Goal: Book appointment/travel/reservation

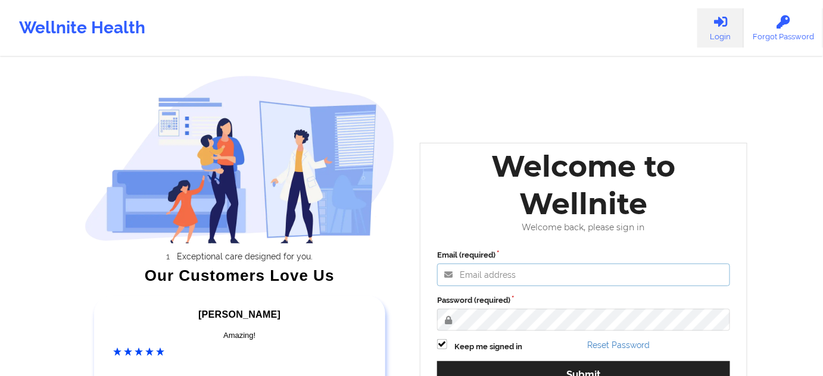
type input "[PERSON_NAME][EMAIL_ADDRESS][DOMAIN_NAME]"
drag, startPoint x: 660, startPoint y: 298, endPoint x: 668, endPoint y: 289, distance: 11.4
click at [667, 295] on label "Password (required)" at bounding box center [583, 301] width 293 height 12
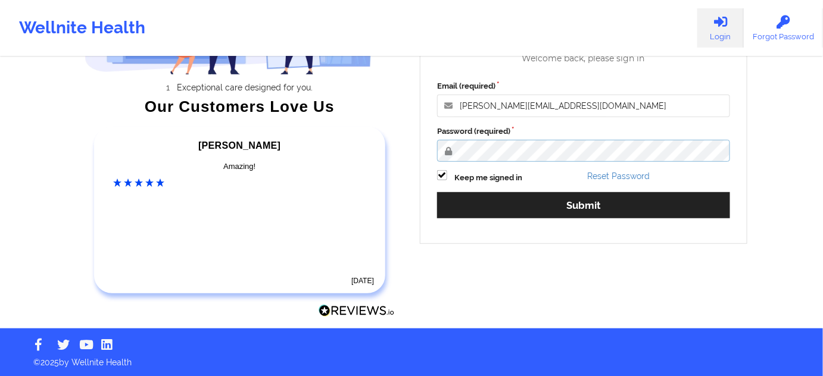
scroll to position [170, 0]
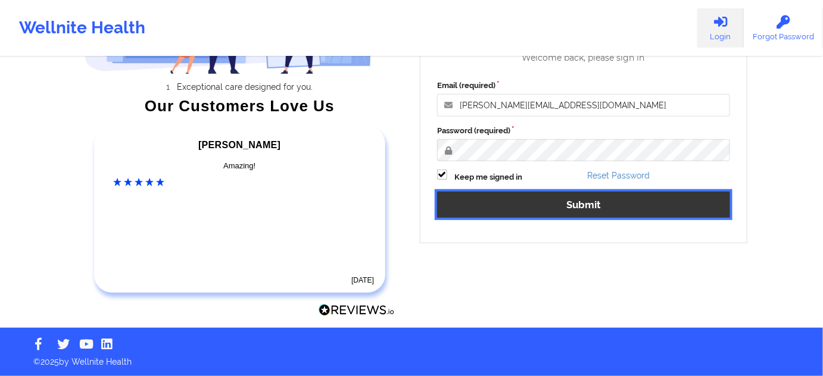
click at [647, 198] on button "Submit" at bounding box center [583, 205] width 293 height 26
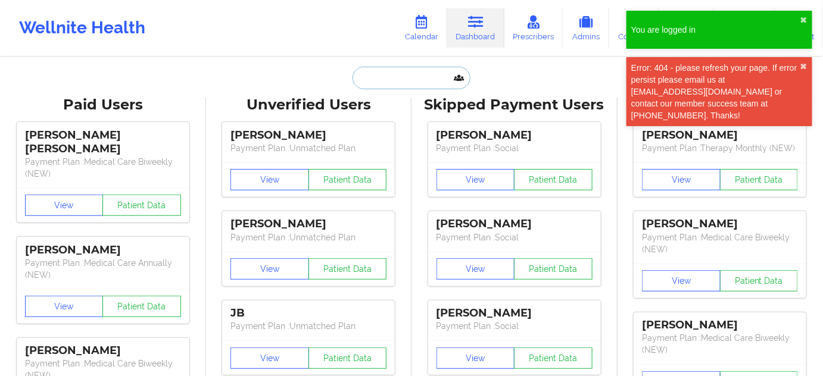
click at [384, 75] on input "text" at bounding box center [411, 78] width 118 height 23
paste input "[EMAIL_ADDRESS][DOMAIN_NAME]"
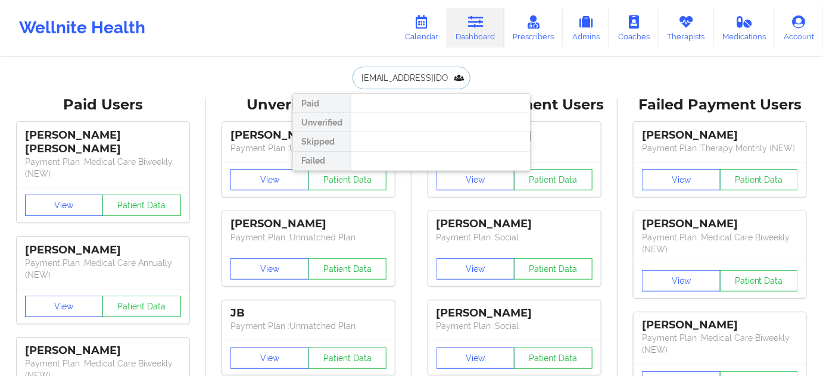
type input "[EMAIL_ADDRESS][DOMAIN_NAME]"
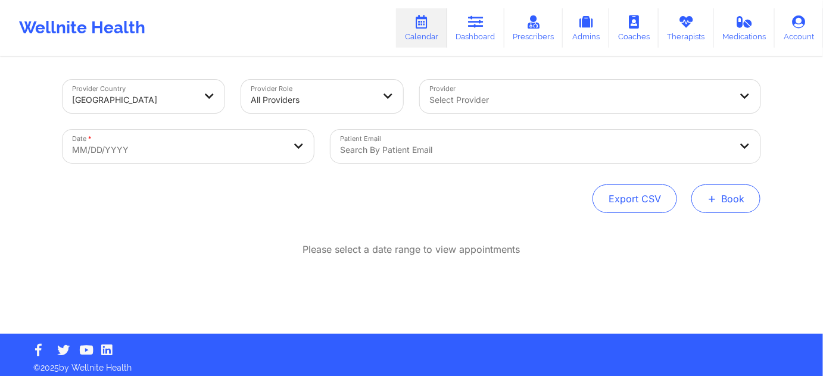
click at [733, 192] on button "+ Book" at bounding box center [725, 199] width 69 height 29
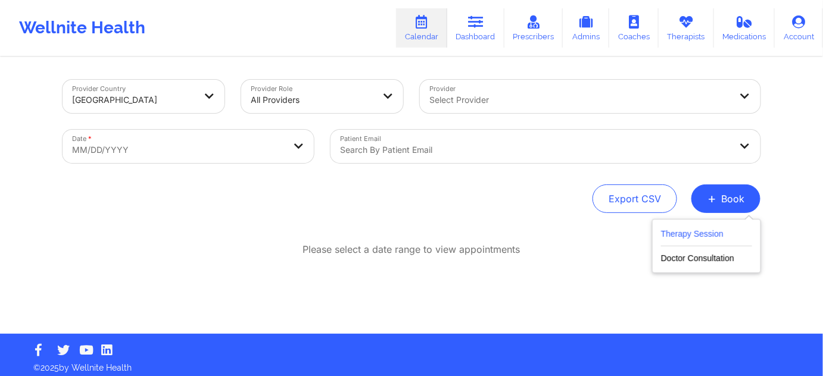
click at [710, 228] on button "Therapy Session" at bounding box center [706, 237] width 91 height 20
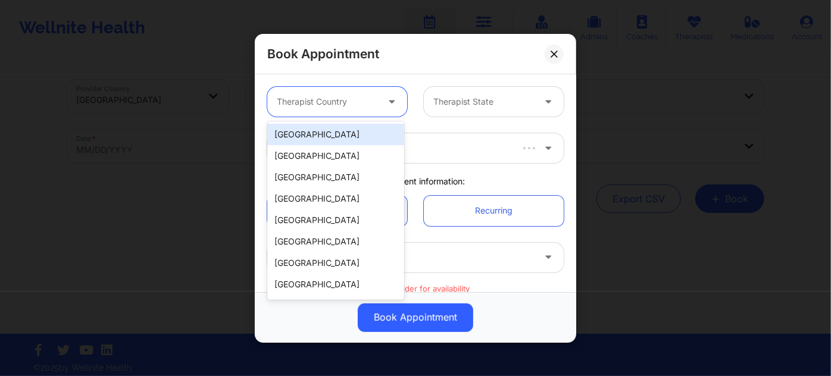
click at [373, 95] on div at bounding box center [327, 102] width 101 height 14
drag, startPoint x: 357, startPoint y: 138, endPoint x: 433, endPoint y: 121, distance: 78.0
click at [357, 138] on div "United States" at bounding box center [335, 134] width 137 height 21
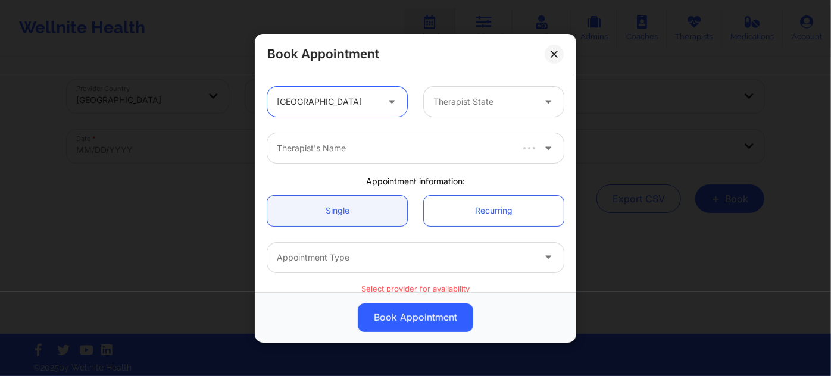
click at [453, 107] on div at bounding box center [483, 102] width 101 height 14
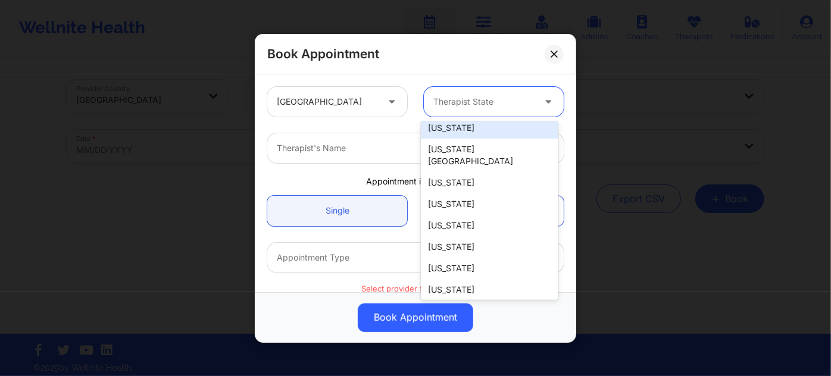
scroll to position [162, 0]
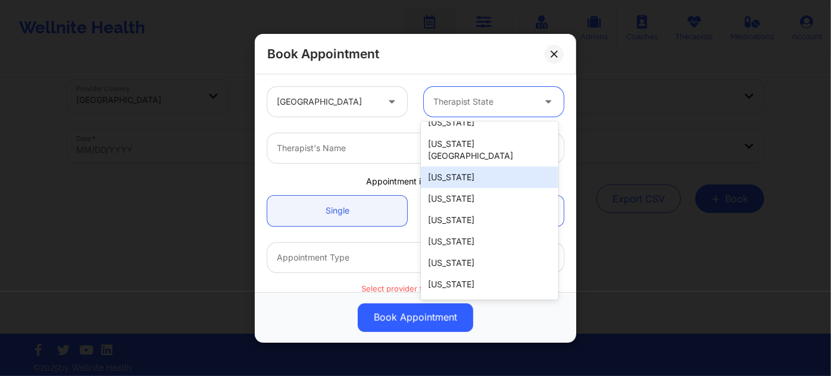
click at [492, 173] on div "Florida" at bounding box center [489, 177] width 137 height 21
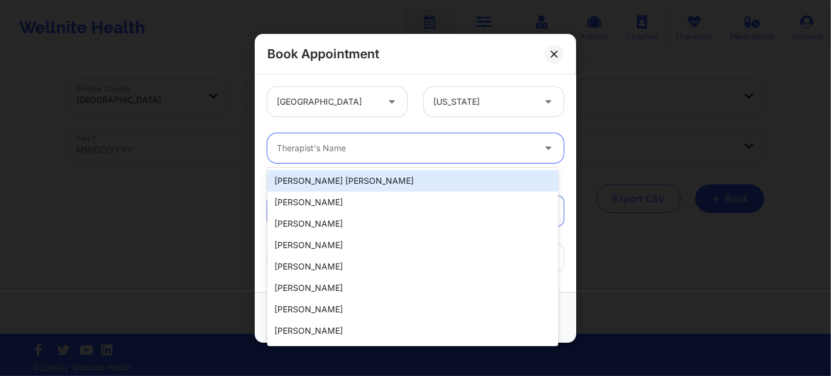
click at [446, 141] on div at bounding box center [405, 148] width 257 height 14
paste input "JENNIFER ROTH"
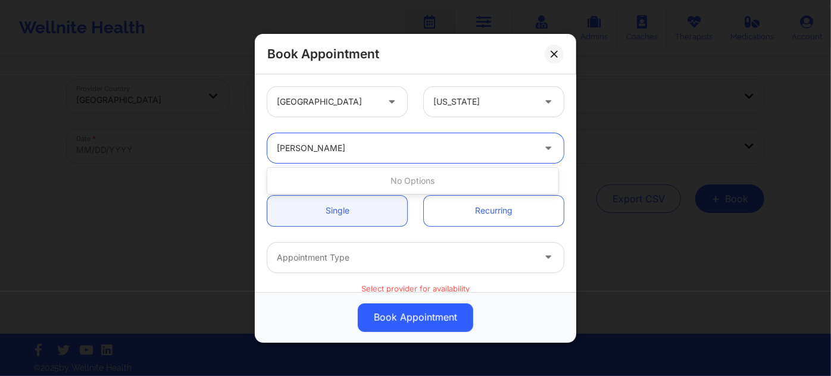
click at [323, 152] on input "JENNIFER ROTH" at bounding box center [311, 148] width 68 height 12
click at [322, 149] on input "JENNIFER ROTH" at bounding box center [311, 148] width 68 height 12
drag, startPoint x: 316, startPoint y: 145, endPoint x: 323, endPoint y: 148, distance: 7.5
click at [317, 145] on input "JENNIFER ROTH" at bounding box center [311, 148] width 68 height 12
type input "JENNIFER n ROTH"
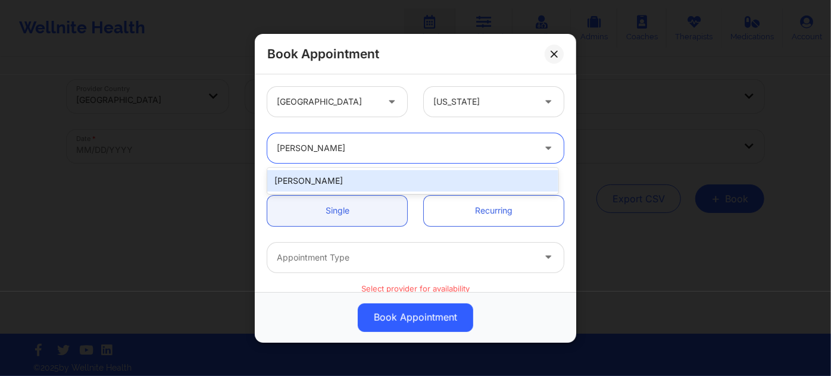
click at [333, 179] on div "Jennifer N Roth" at bounding box center [412, 180] width 291 height 21
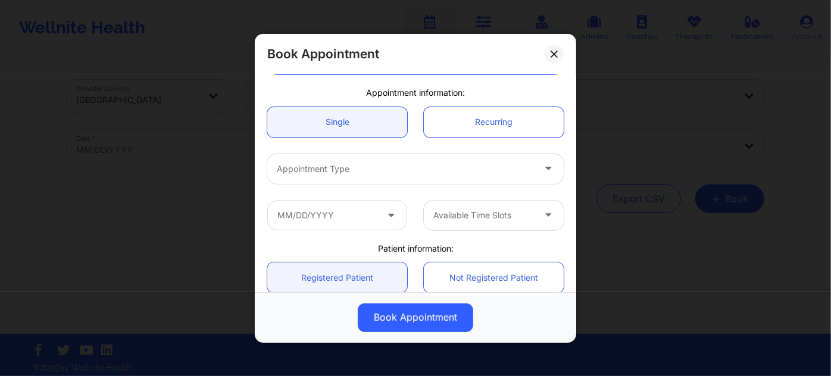
scroll to position [108, 0]
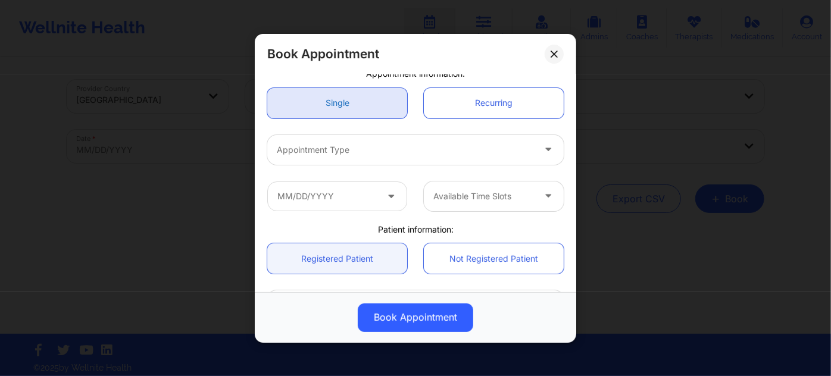
click at [354, 116] on link "Single" at bounding box center [337, 103] width 140 height 30
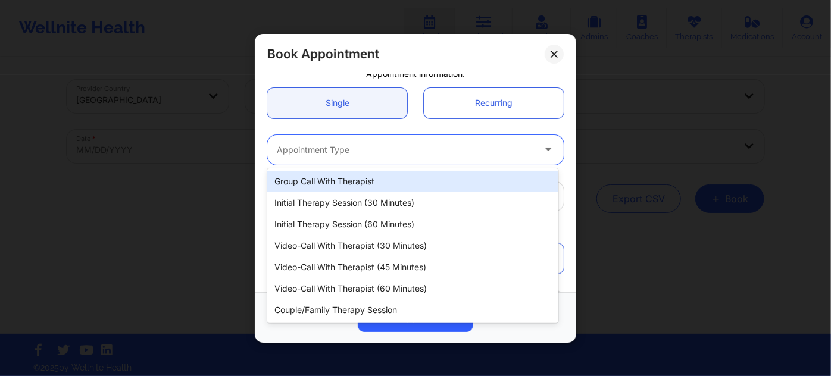
click at [354, 152] on div at bounding box center [405, 150] width 257 height 14
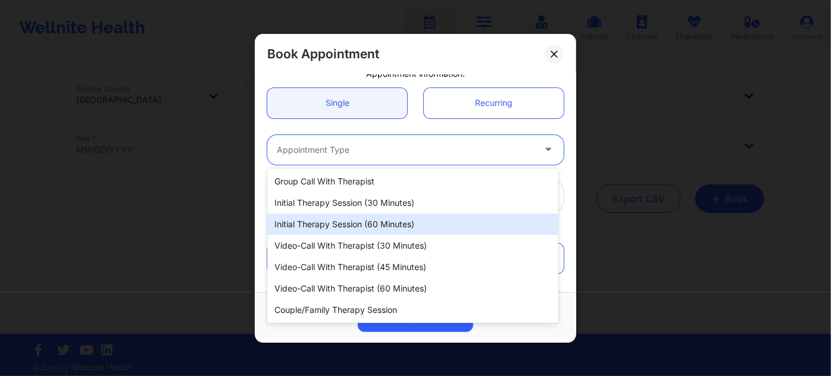
click at [398, 219] on div "Initial Therapy Session (60 minutes)" at bounding box center [412, 224] width 291 height 21
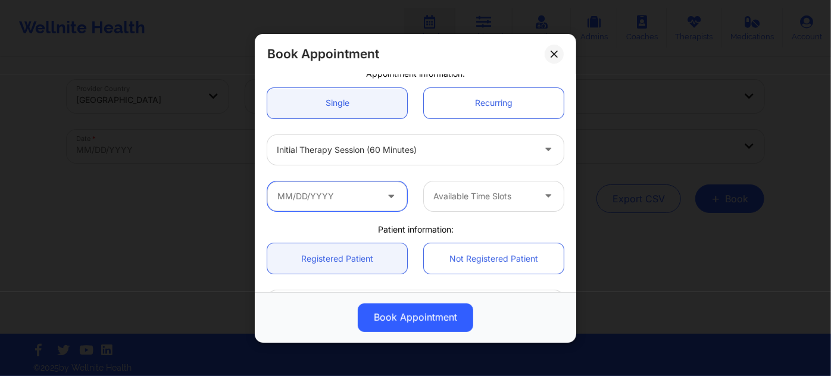
click at [360, 187] on input "text" at bounding box center [337, 196] width 140 height 30
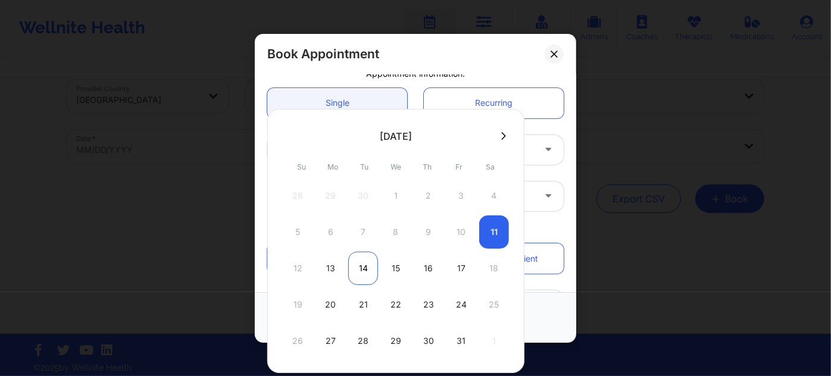
drag, startPoint x: 362, startPoint y: 265, endPoint x: 372, endPoint y: 260, distance: 10.9
click at [363, 265] on div "14" at bounding box center [363, 268] width 30 height 33
type input "10/14/2025"
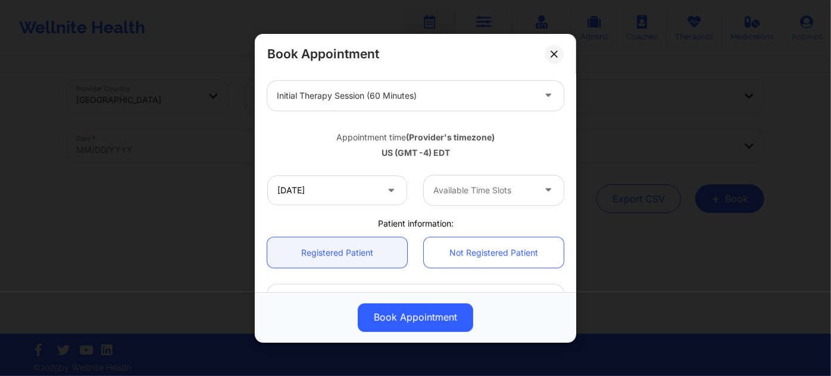
scroll to position [162, 0]
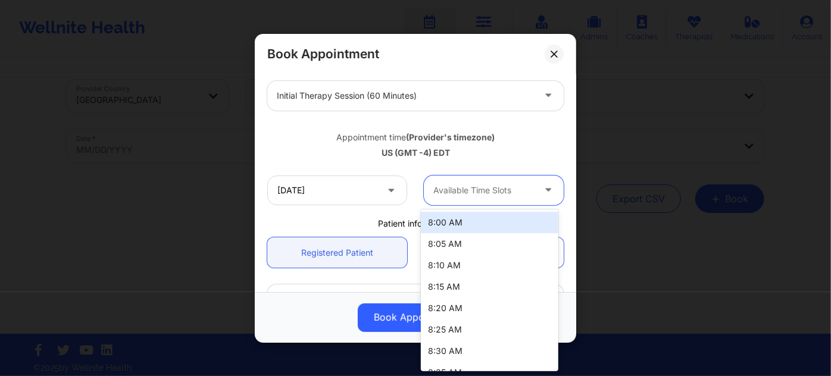
click at [489, 194] on div at bounding box center [483, 190] width 101 height 14
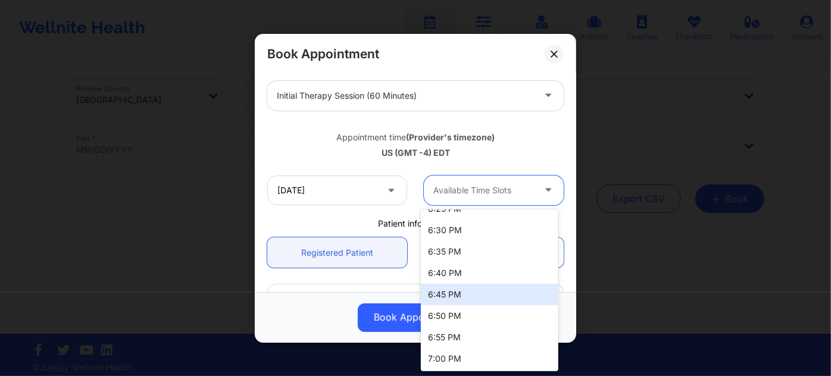
scroll to position [2693, 0]
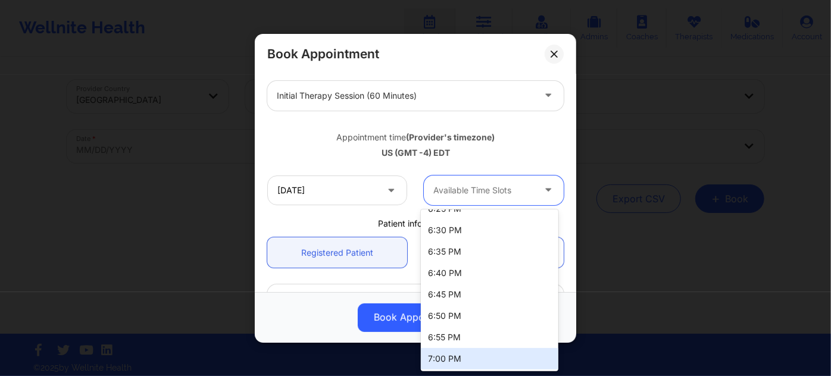
drag, startPoint x: 486, startPoint y: 354, endPoint x: 485, endPoint y: 347, distance: 6.7
click at [486, 353] on div "7:00 PM" at bounding box center [489, 358] width 137 height 21
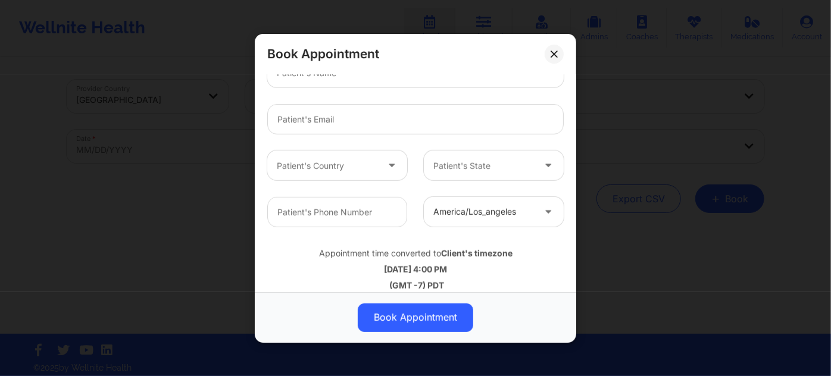
scroll to position [400, 0]
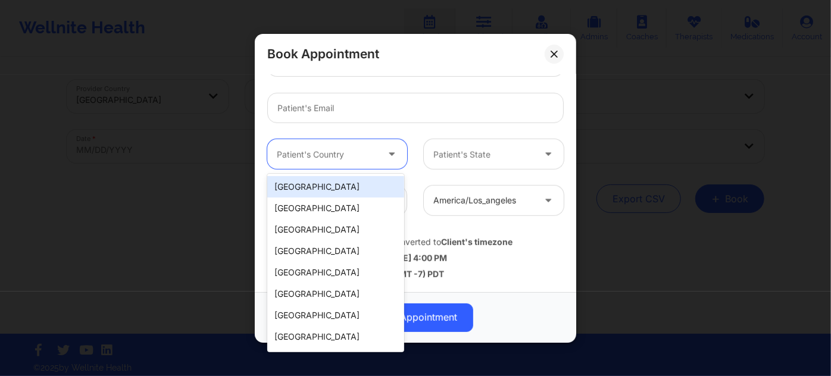
click at [356, 144] on div "Patient's Country" at bounding box center [322, 154] width 111 height 30
click at [364, 180] on div "United States" at bounding box center [335, 186] width 137 height 21
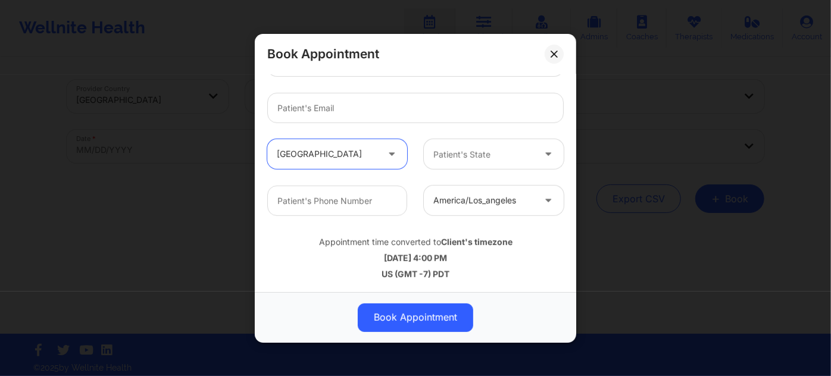
click at [479, 164] on div "Patient's State" at bounding box center [479, 154] width 111 height 30
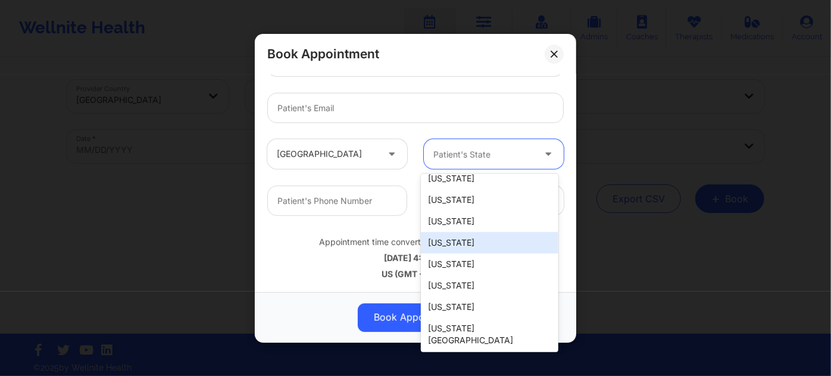
scroll to position [108, 0]
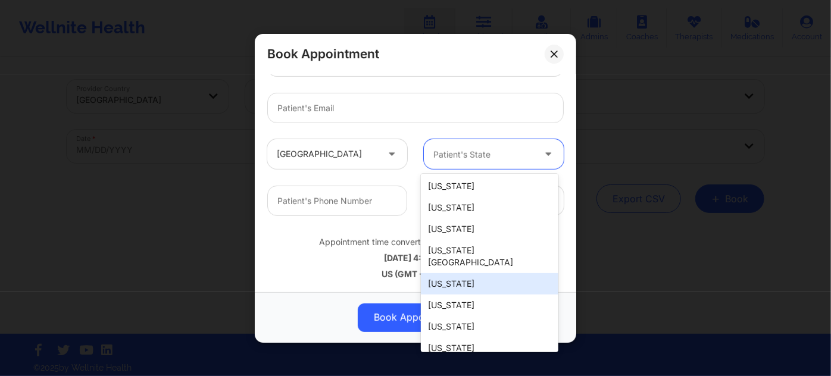
drag, startPoint x: 491, startPoint y: 273, endPoint x: 463, endPoint y: 240, distance: 43.5
click at [491, 273] on div "Florida" at bounding box center [489, 283] width 137 height 21
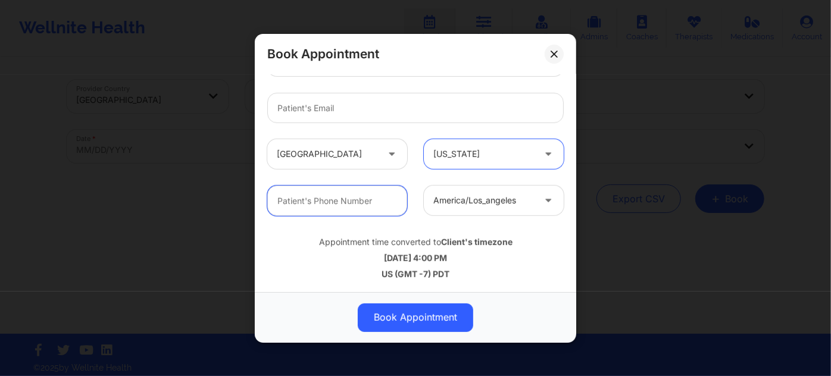
click at [368, 201] on input "text" at bounding box center [337, 201] width 140 height 30
click at [511, 202] on div at bounding box center [483, 201] width 101 height 14
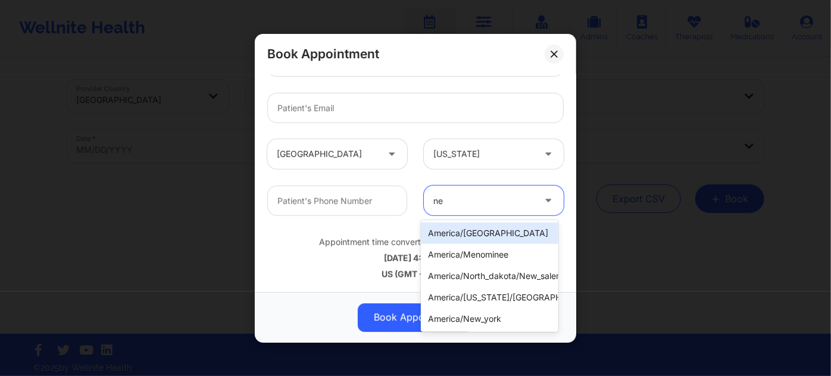
type input "new"
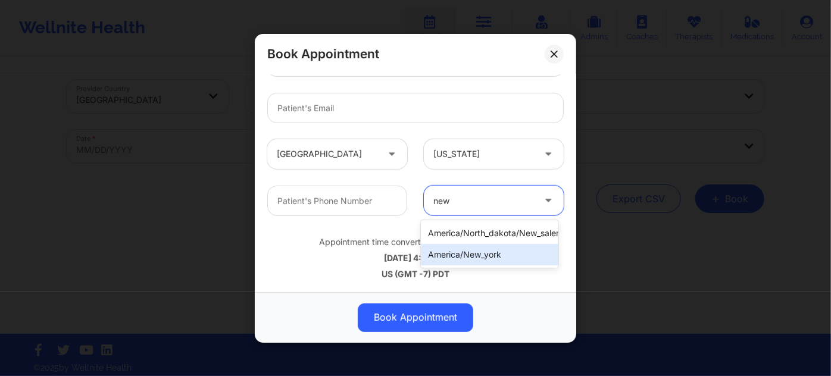
click at [492, 250] on div "america/new_york" at bounding box center [489, 254] width 137 height 21
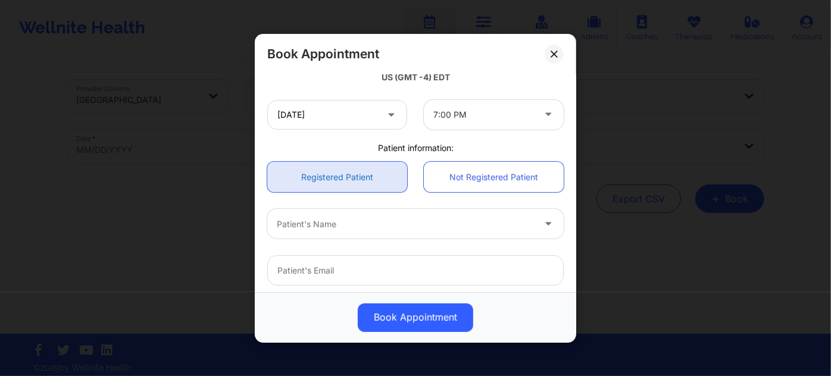
scroll to position [270, 0]
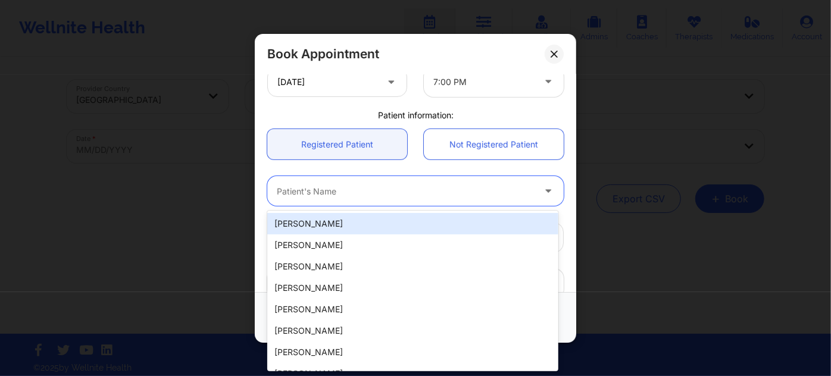
click at [372, 186] on div at bounding box center [405, 191] width 257 height 14
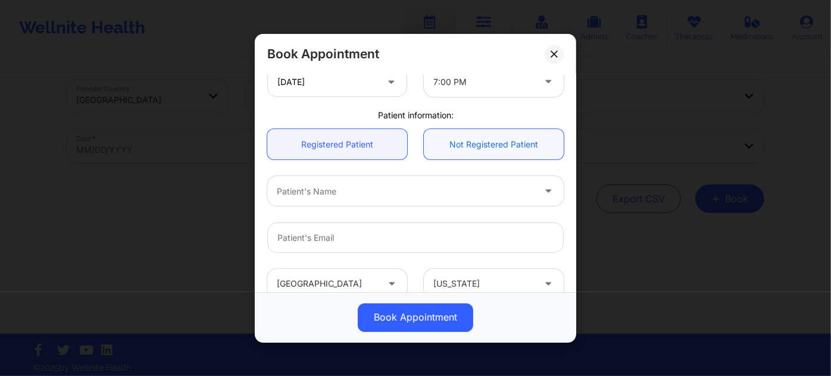
click at [470, 133] on link "Not Registered Patient" at bounding box center [494, 144] width 140 height 30
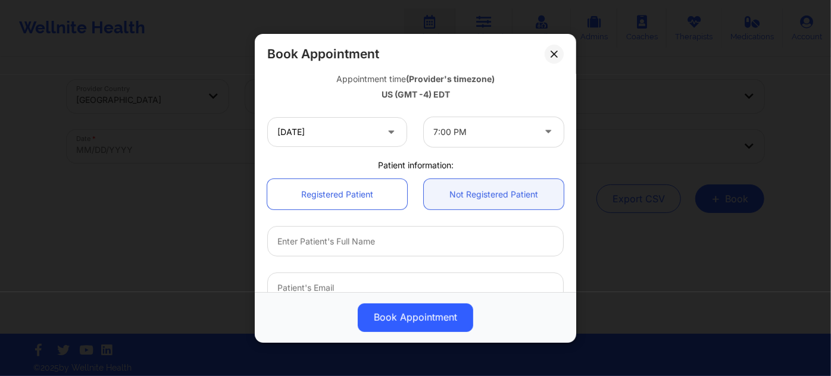
scroll to position [336, 0]
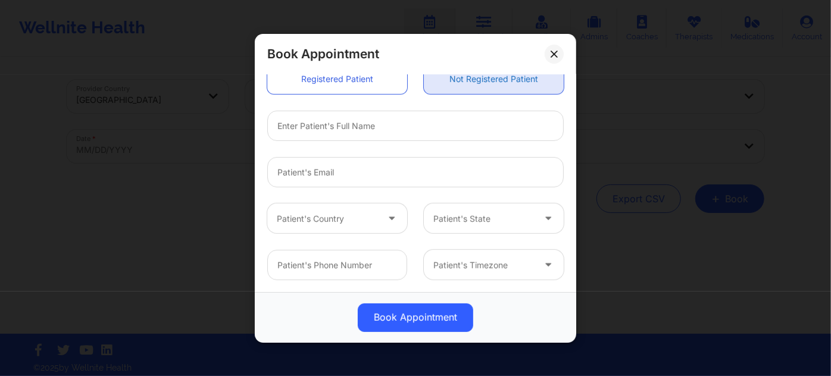
click at [488, 80] on link "Not Registered Patient" at bounding box center [494, 79] width 140 height 30
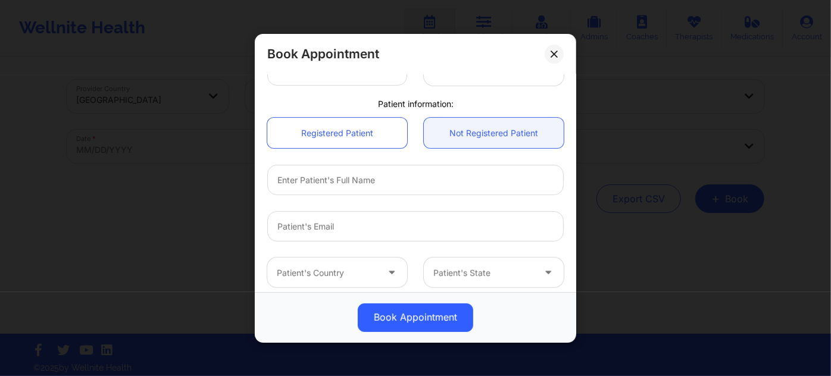
drag, startPoint x: 413, startPoint y: 135, endPoint x: 410, endPoint y: 143, distance: 8.3
click at [411, 138] on div "Registered Patient Not Registered Patient" at bounding box center [415, 133] width 313 height 47
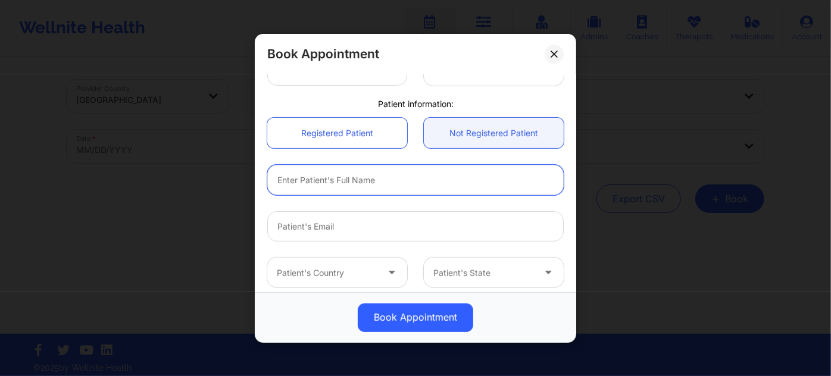
click at [403, 177] on input "text" at bounding box center [415, 180] width 297 height 30
paste input "JAYCE"
paste input "REED"
type input "JAYCE REED"
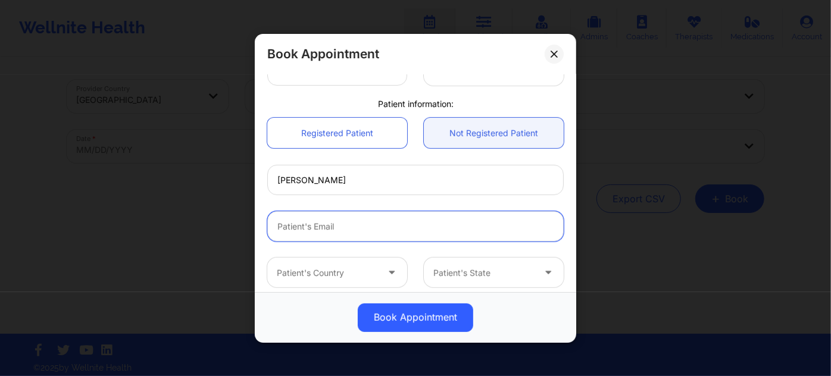
drag, startPoint x: 387, startPoint y: 234, endPoint x: 392, endPoint y: 178, distance: 56.2
click at [387, 233] on input "Patient Email" at bounding box center [415, 226] width 297 height 30
paste input "JayceReed@gmail.com"
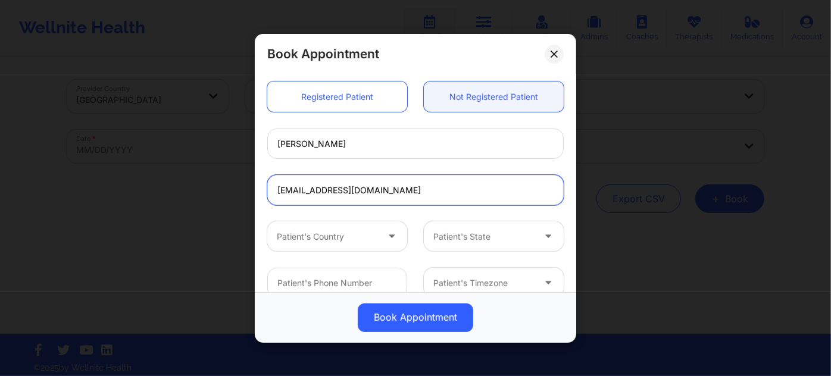
scroll to position [336, 0]
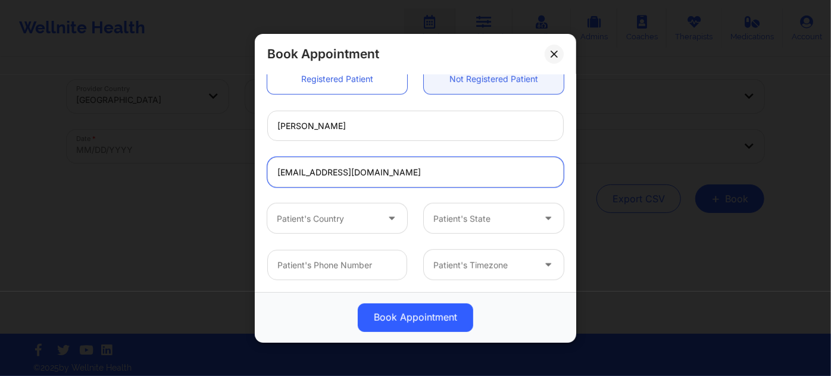
type input "JayceReed@gmail.com"
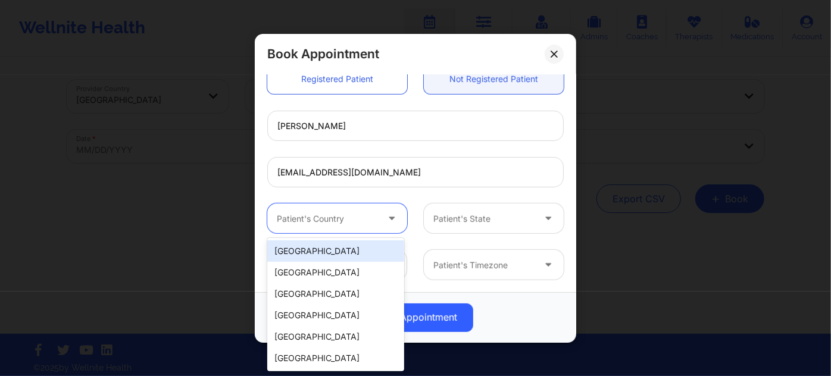
click at [364, 213] on div at bounding box center [327, 218] width 101 height 14
drag, startPoint x: 354, startPoint y: 252, endPoint x: 377, endPoint y: 244, distance: 25.2
click at [357, 251] on div "United States" at bounding box center [335, 251] width 137 height 21
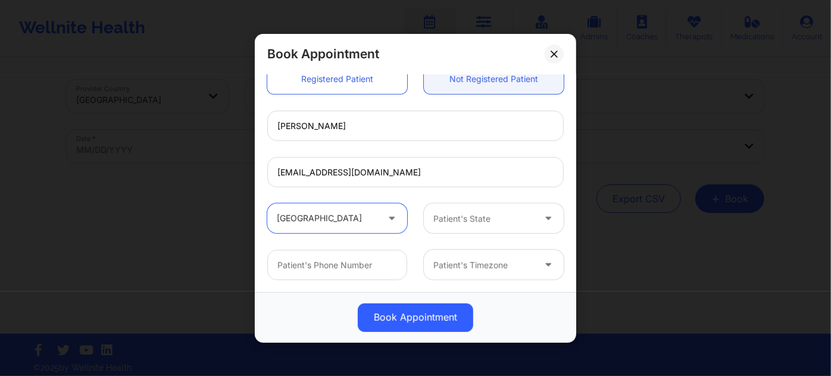
click at [464, 218] on div at bounding box center [483, 218] width 101 height 14
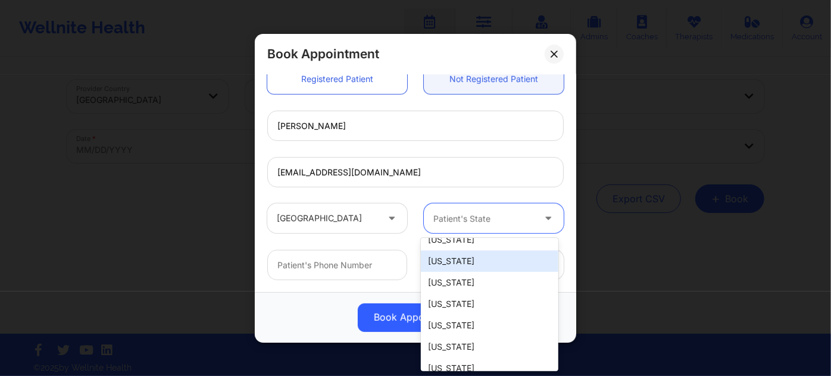
scroll to position [162, 0]
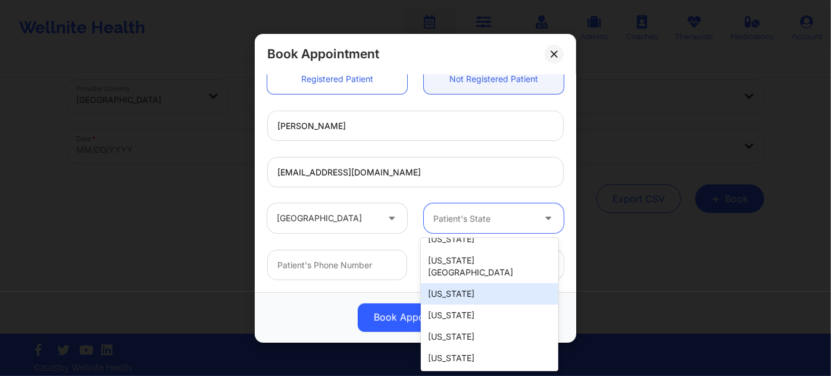
click at [468, 285] on div "Florida" at bounding box center [489, 293] width 137 height 21
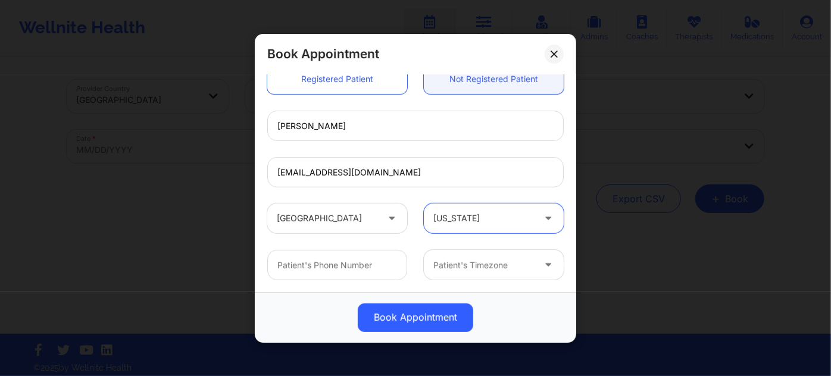
click at [476, 263] on div at bounding box center [483, 265] width 101 height 14
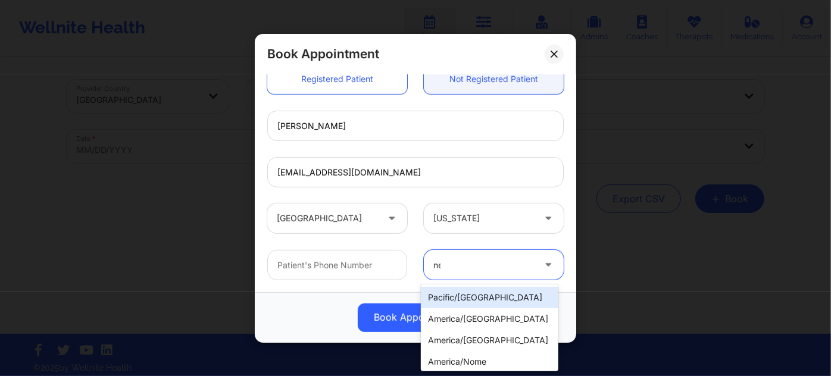
type input "new"
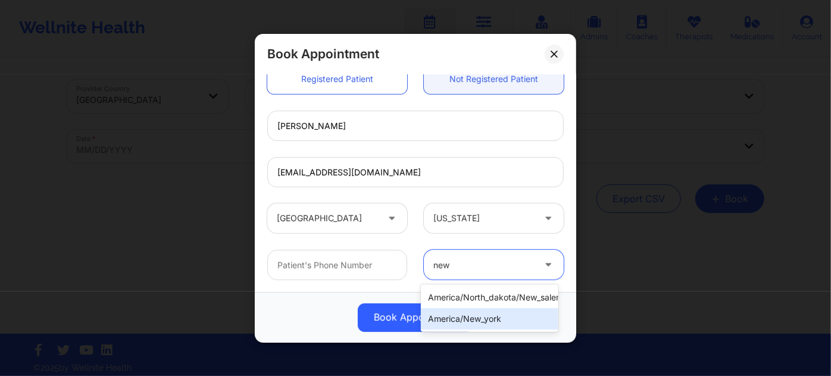
click at [488, 315] on div "america/new_york" at bounding box center [489, 318] width 137 height 21
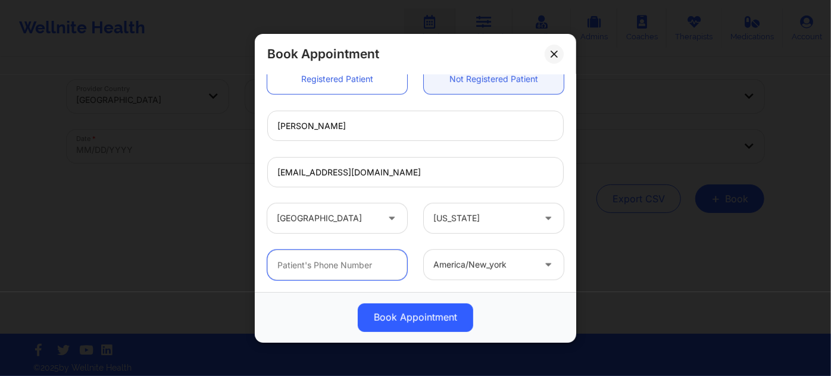
click at [311, 277] on input "text" at bounding box center [337, 265] width 140 height 30
paste input "(561) 420-1460"
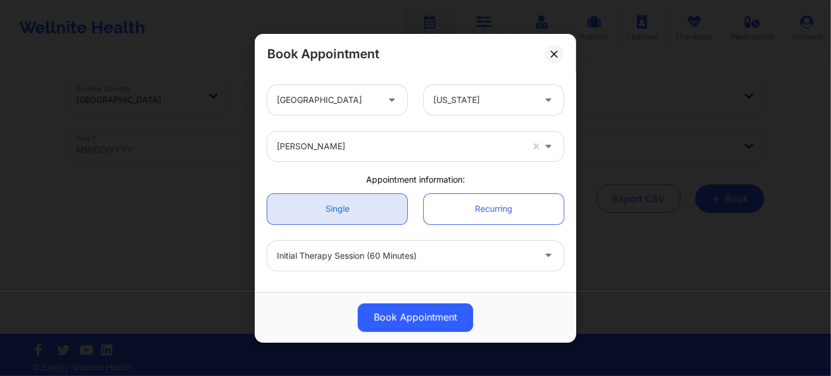
scroll to position [0, 0]
type input "(561) 420-1460"
click at [349, 212] on link "Single" at bounding box center [337, 210] width 140 height 30
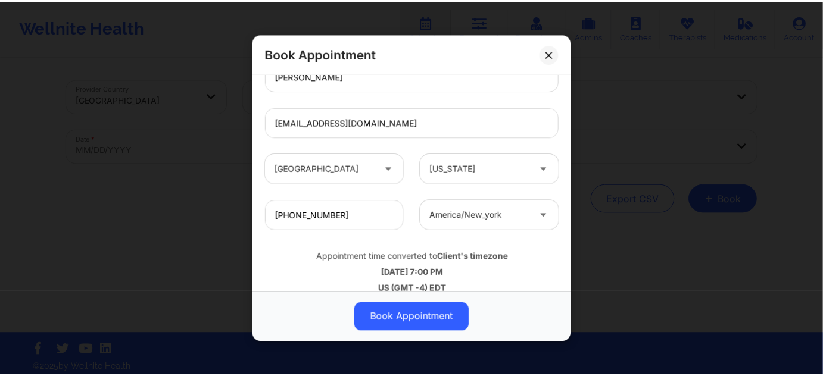
scroll to position [400, 0]
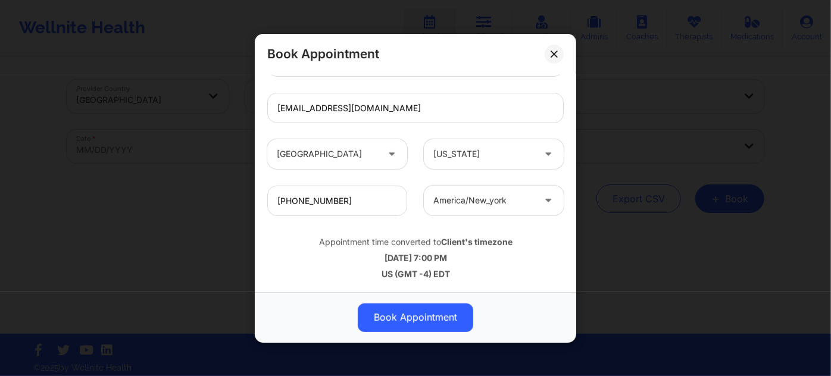
drag, startPoint x: 455, startPoint y: 258, endPoint x: 398, endPoint y: 258, distance: 57.2
click at [398, 258] on div "10/14/2025 7:00 PM" at bounding box center [415, 258] width 297 height 12
click at [472, 260] on div "10/14/2025 7:00 PM" at bounding box center [415, 258] width 297 height 12
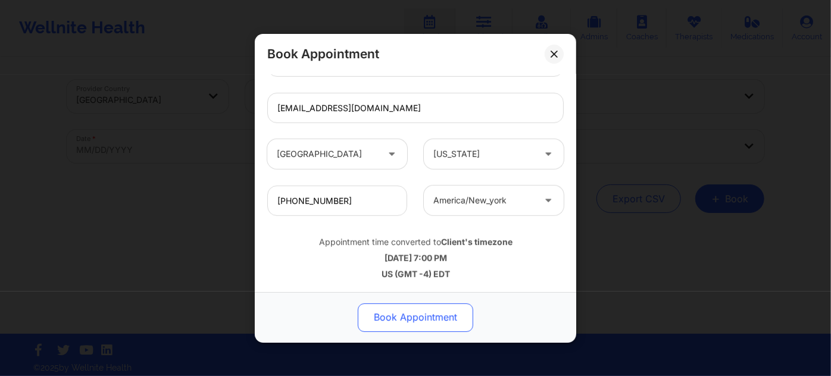
click at [419, 319] on button "Book Appointment" at bounding box center [416, 317] width 116 height 29
